Goal: Ask a question: Seek information or help from site administrators or community

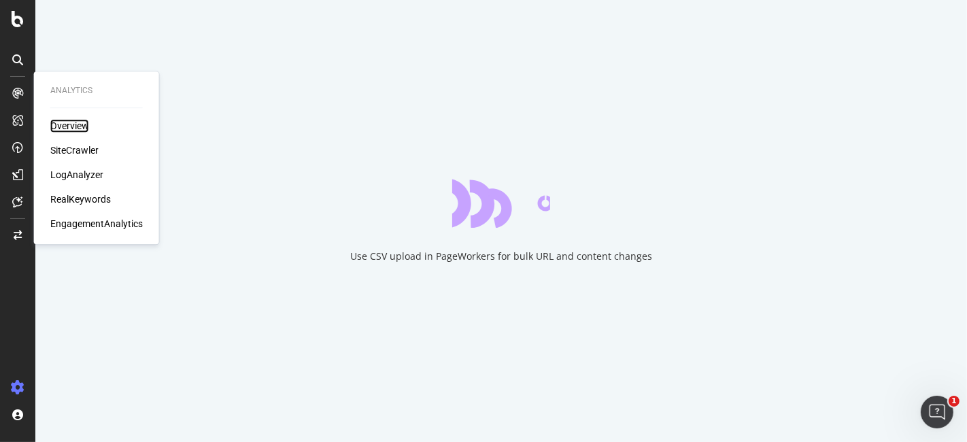
click at [71, 124] on div "Overview" at bounding box center [69, 126] width 39 height 14
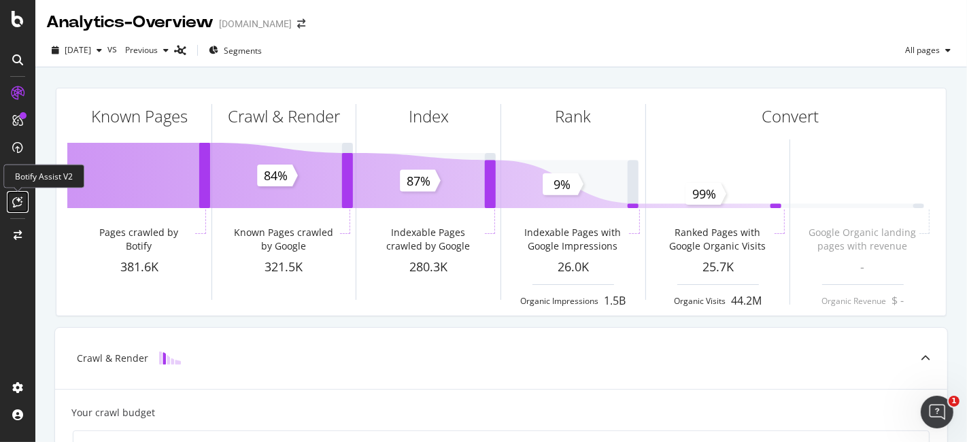
click at [21, 202] on icon at bounding box center [18, 201] width 10 height 11
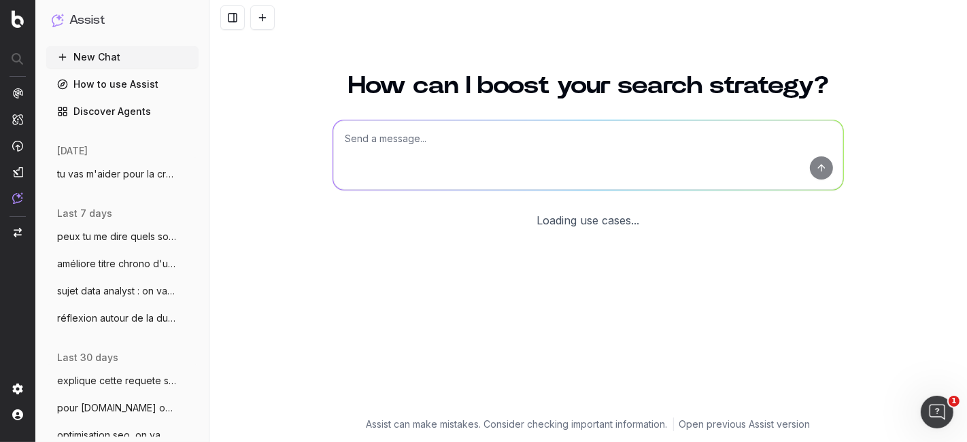
scroll to position [73, 0]
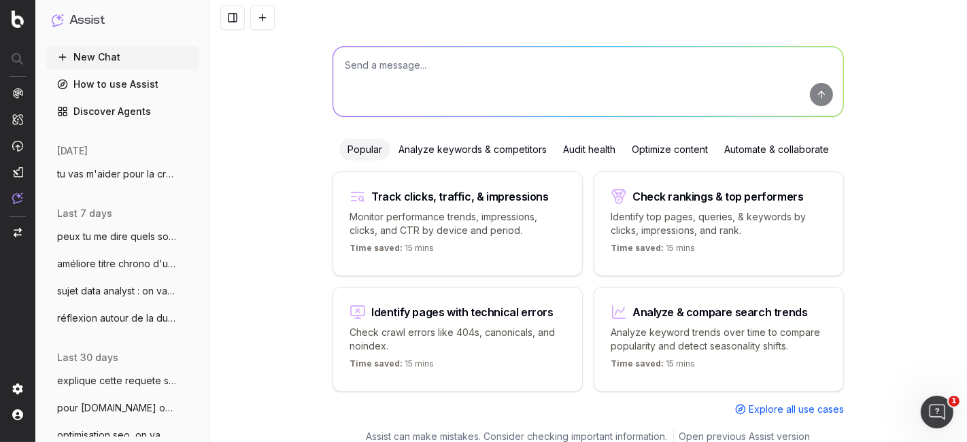
click at [385, 73] on textarea at bounding box center [588, 81] width 510 height 69
type textarea "on va parler footer, on va faire une vraie analyse petit à petit pour les optim…"
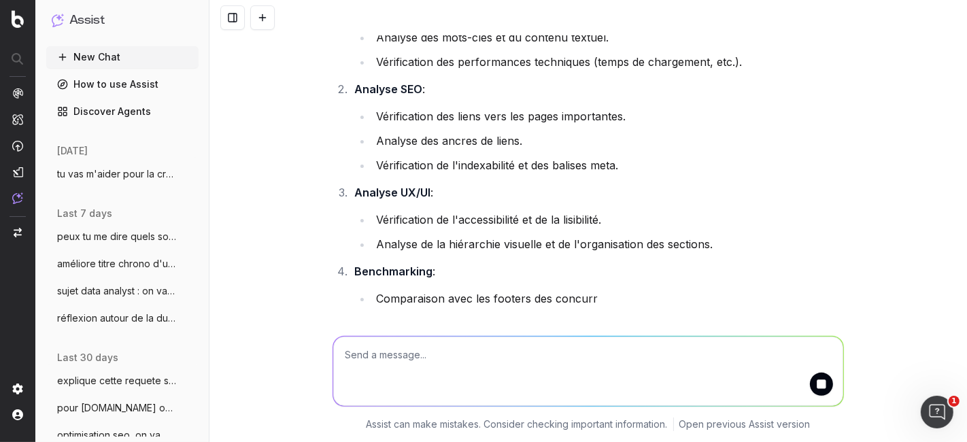
scroll to position [226, 0]
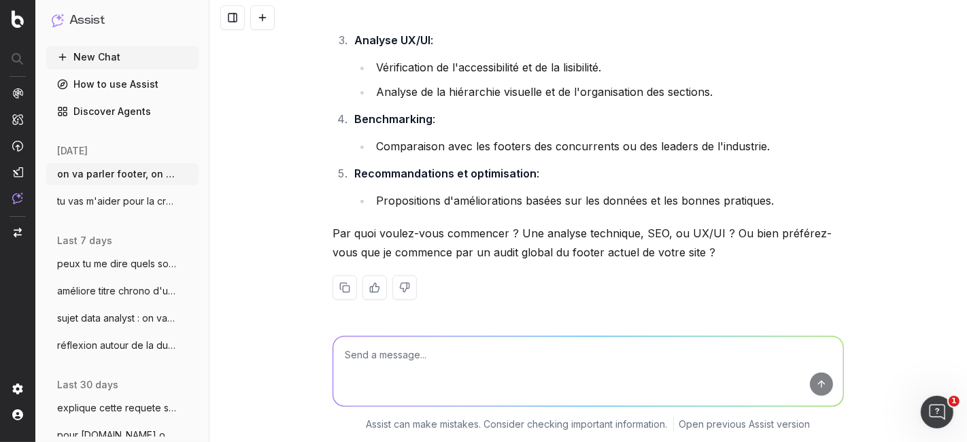
scroll to position [379, 0]
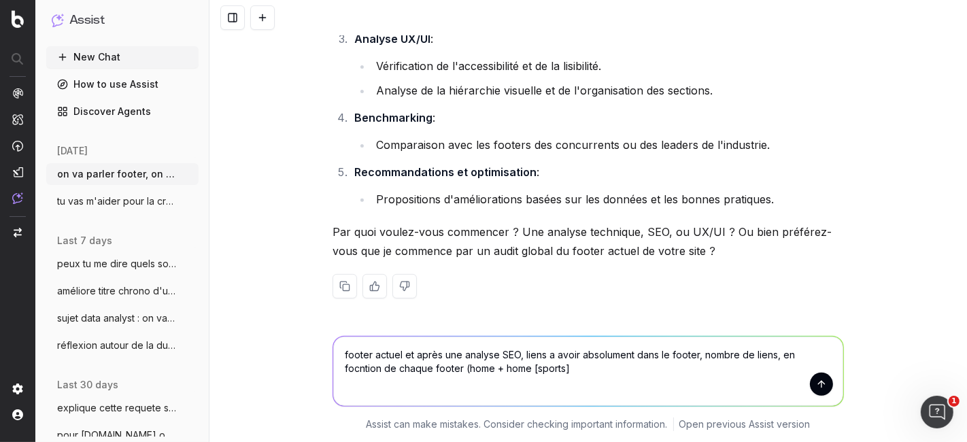
type textarea "footer actuel et après une analyse SEO, liens a avoir absolument dans le footer…"
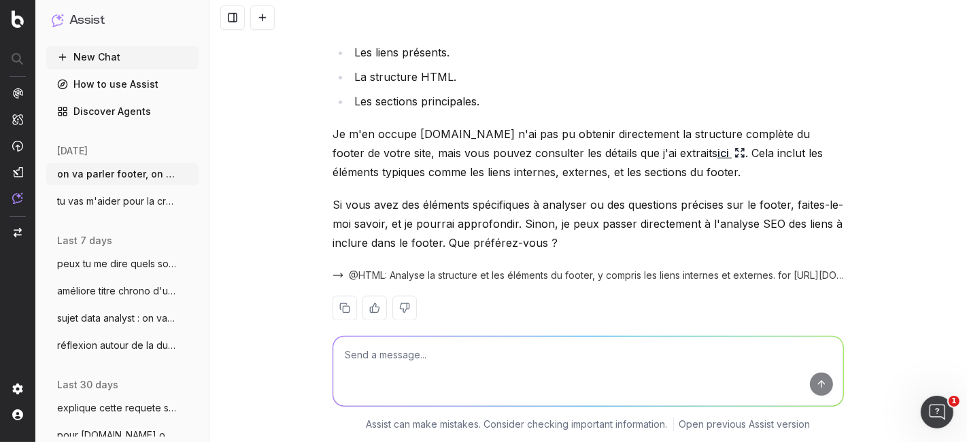
scroll to position [870, 0]
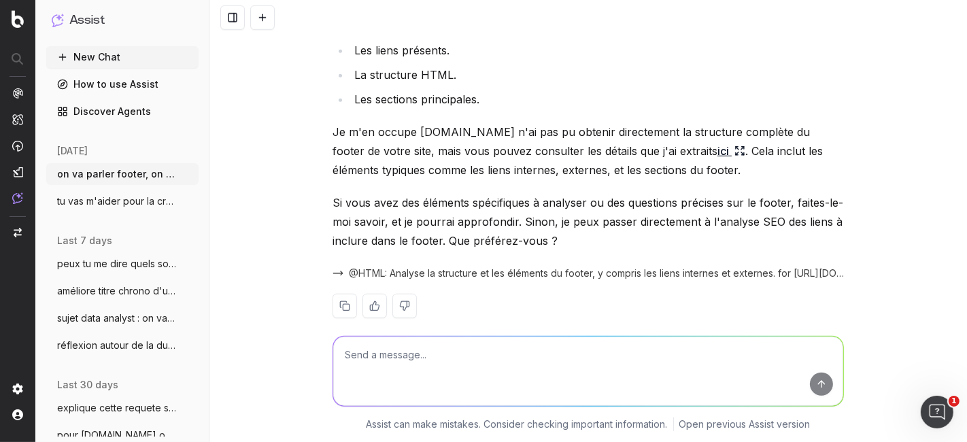
click at [372, 266] on span "@HTML: Analyse la structure et les éléments du footer, y compris les liens inte…" at bounding box center [596, 273] width 495 height 14
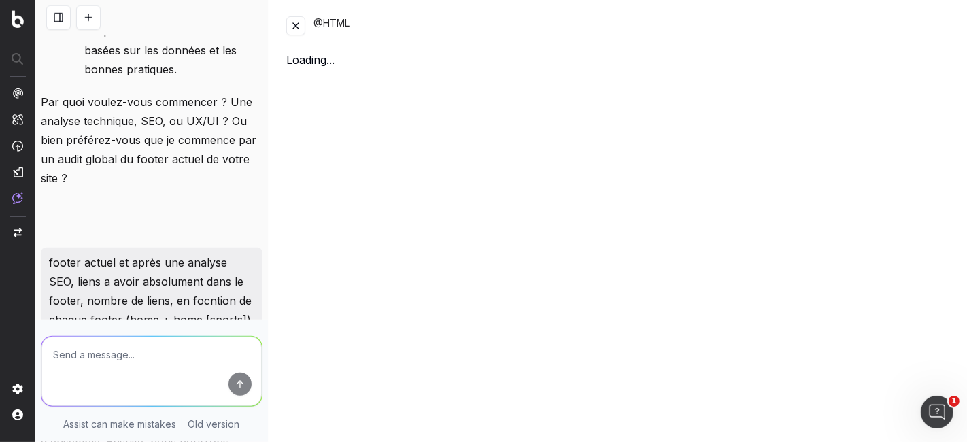
scroll to position [1497, 0]
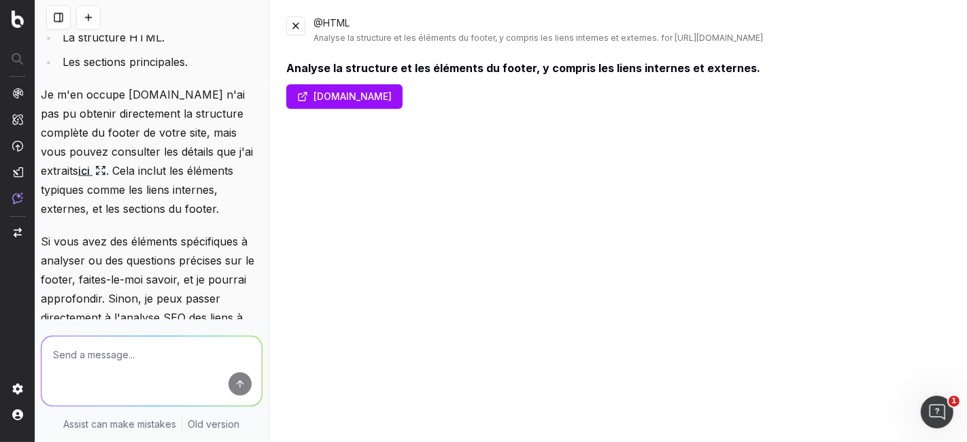
click at [355, 99] on link "www.lequipe.fr" at bounding box center [344, 96] width 116 height 24
click at [304, 22] on button at bounding box center [295, 25] width 19 height 19
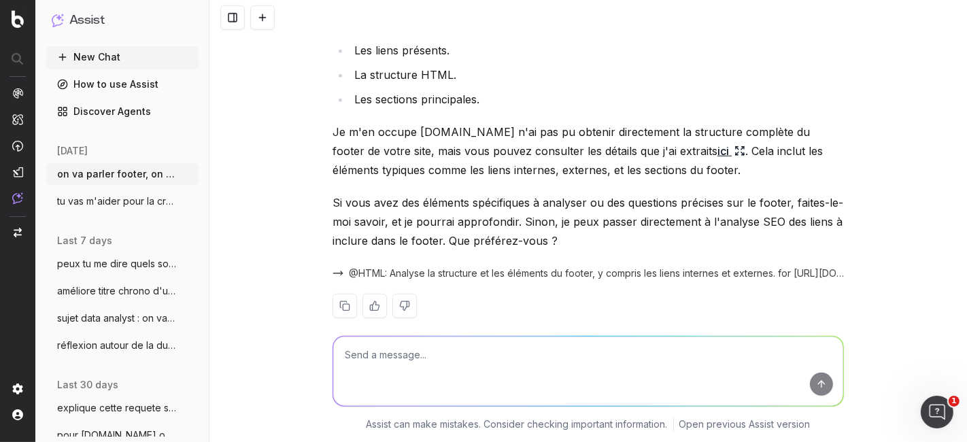
click at [717, 141] on link "ici" at bounding box center [731, 150] width 28 height 19
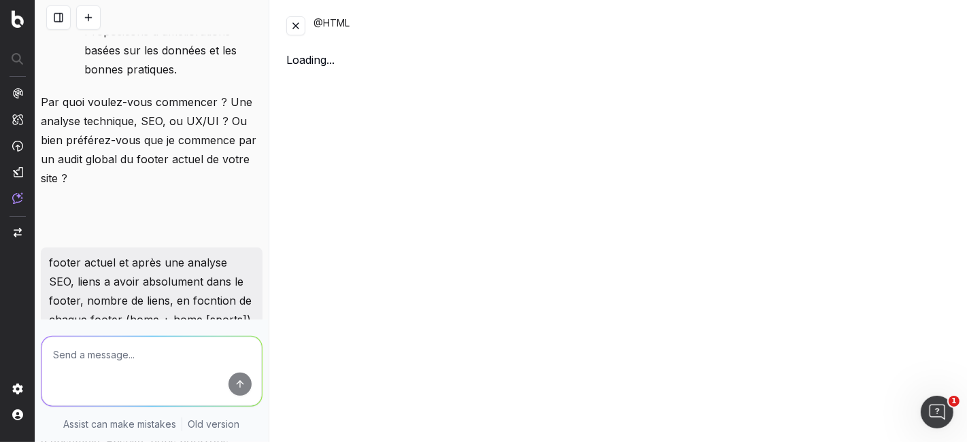
scroll to position [1497, 0]
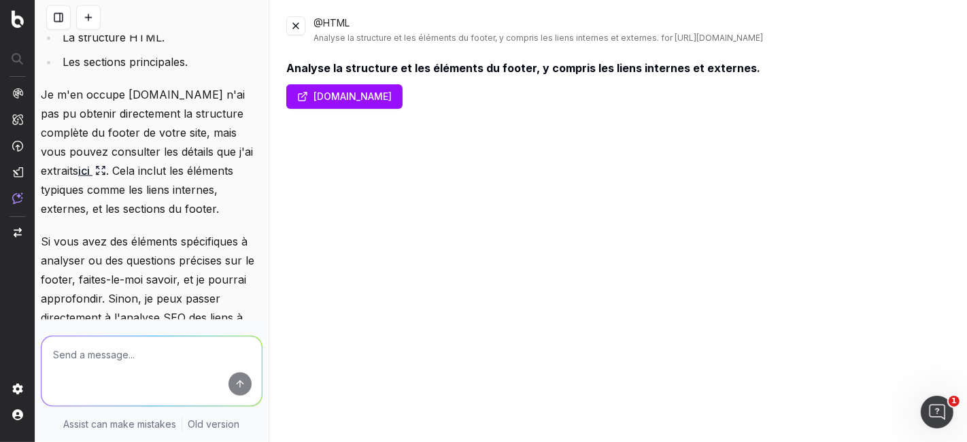
click at [295, 30] on button at bounding box center [295, 25] width 19 height 19
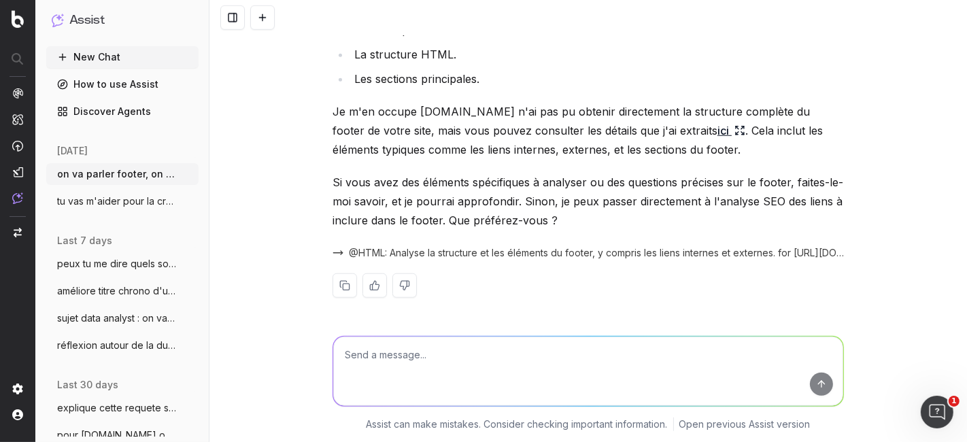
scroll to position [870, 0]
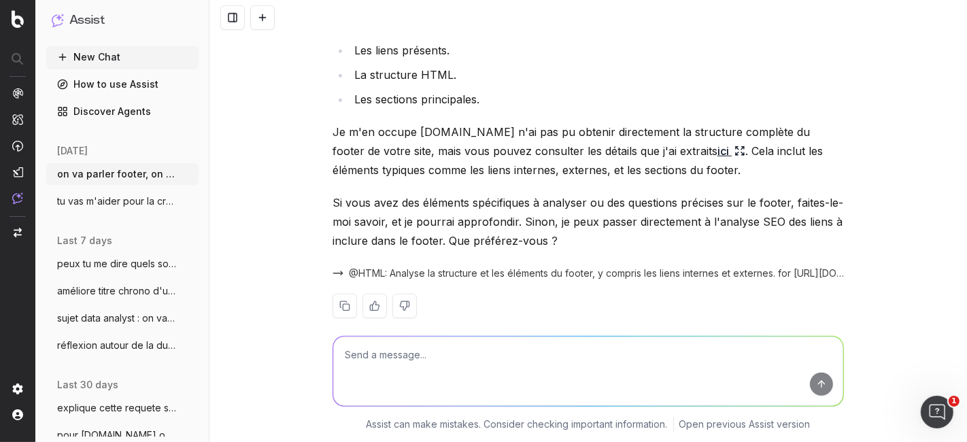
click at [442, 373] on textarea at bounding box center [588, 370] width 510 height 69
type textarea "analyse SEO"
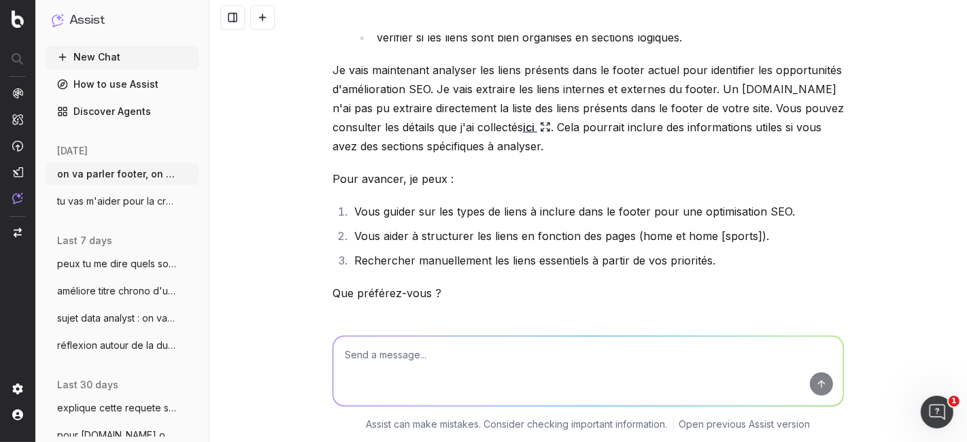
scroll to position [1620, 0]
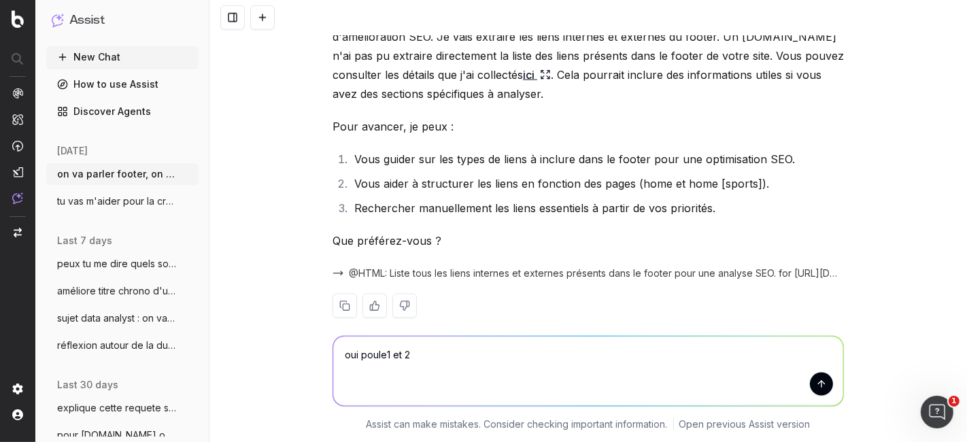
click at [371, 355] on textarea "oui poule1 et 2" at bounding box center [588, 370] width 510 height 69
type textarea "oui pour le1 et 2"
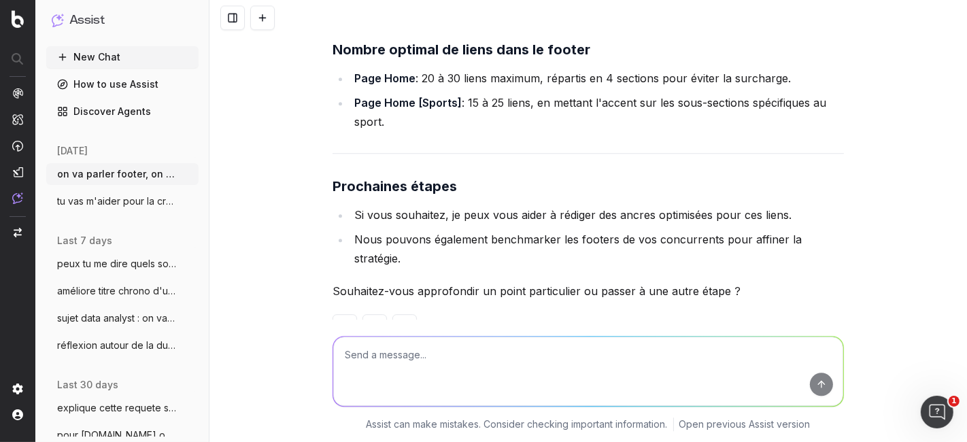
scroll to position [3012, 0]
